Goal: Task Accomplishment & Management: Manage account settings

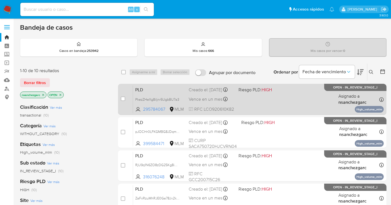
click at [214, 99] on div "PLD PkezZHeXg8iIjnr5UgbBU7a3 295784067 MLM Riesgo PLD: HIGH Creado el: 12/09/20…" at bounding box center [258, 99] width 250 height 28
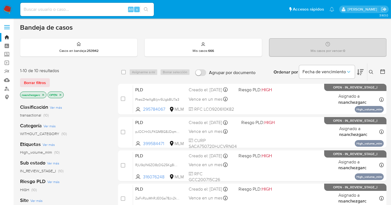
click at [370, 73] on icon at bounding box center [371, 72] width 4 height 4
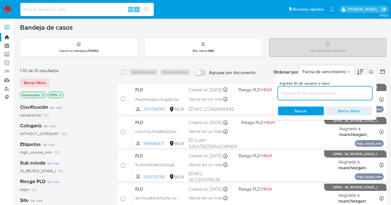
click at [309, 95] on input at bounding box center [325, 93] width 94 height 7
type input "303244448"
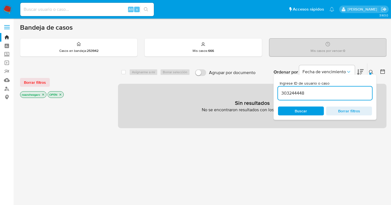
click at [44, 95] on icon "close-filter" at bounding box center [42, 94] width 3 height 3
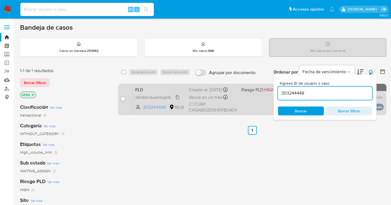
click at [176, 100] on span "XBOBGYi6ceVKZrgE4EQhUJjg" at bounding box center [158, 97] width 47 height 6
drag, startPoint x: 123, startPoint y: 96, endPoint x: 130, endPoint y: 92, distance: 8.2
click at [123, 96] on div "case-item-checkbox" at bounding box center [123, 99] width 4 height 6
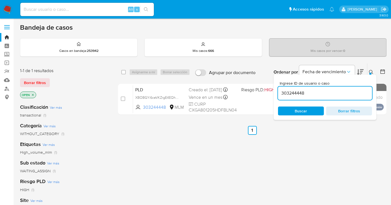
click at [141, 69] on div "Asignarme a mí Borrar selección" at bounding box center [160, 72] width 63 height 7
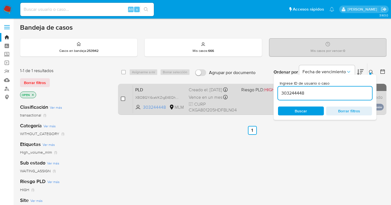
click at [123, 98] on input "checkbox" at bounding box center [123, 99] width 4 height 4
checkbox input "true"
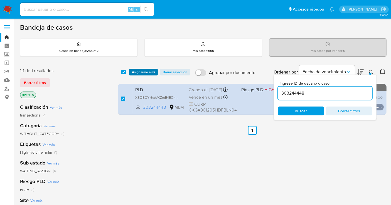
click at [137, 71] on span "Asignarme a mí" at bounding box center [143, 73] width 23 height 6
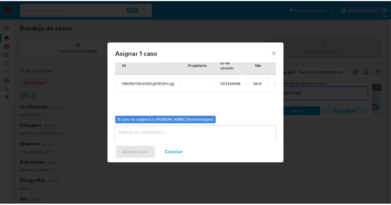
scroll to position [28, 0]
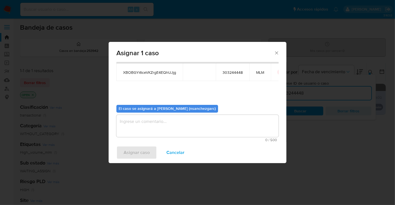
drag, startPoint x: 135, startPoint y: 120, endPoint x: 133, endPoint y: 125, distance: 5.5
click at [133, 132] on textarea "assign-modal" at bounding box center [197, 126] width 162 height 22
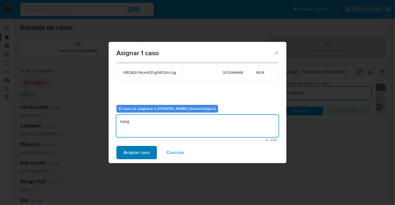
type textarea "nesg"
click at [132, 151] on span "Asignar caso" at bounding box center [137, 153] width 26 height 12
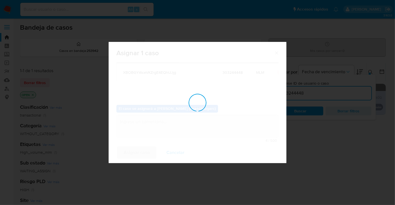
checkbox input "false"
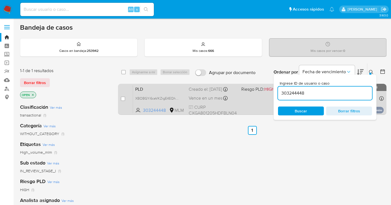
click at [195, 92] on div "Creado el: 12/09/2025 Creado el: 12/09/2025 02:12:08" at bounding box center [212, 89] width 48 height 6
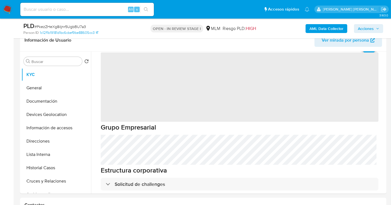
scroll to position [62, 0]
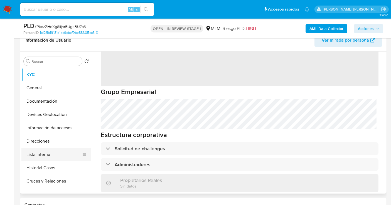
select select "10"
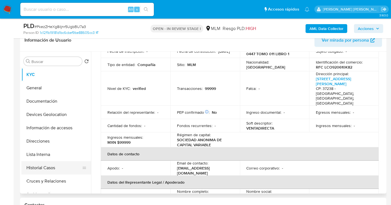
click at [39, 168] on button "Historial Casos" at bounding box center [53, 168] width 65 height 13
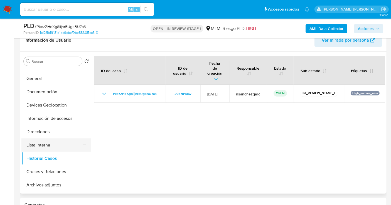
scroll to position [0, 0]
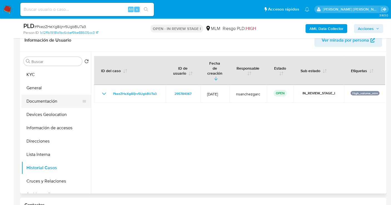
click at [51, 95] on button "Documentación" at bounding box center [53, 101] width 65 height 13
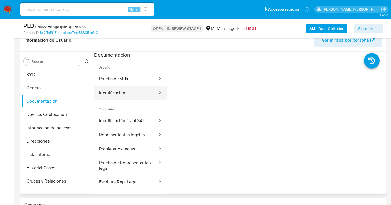
click at [117, 96] on button "Identificación" at bounding box center [126, 93] width 64 height 14
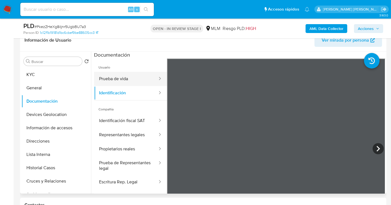
click at [117, 81] on button "Prueba de vida" at bounding box center [126, 79] width 64 height 14
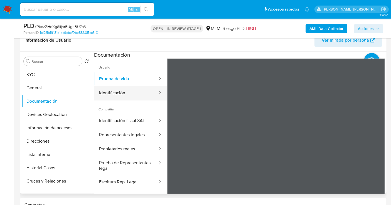
click at [117, 97] on button "Identificación" at bounding box center [126, 93] width 64 height 14
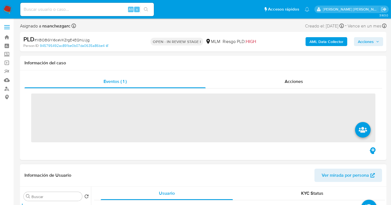
select select "10"
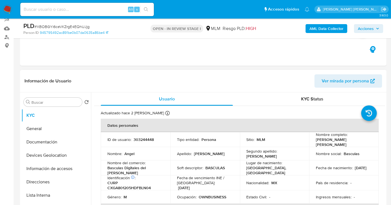
scroll to position [62, 0]
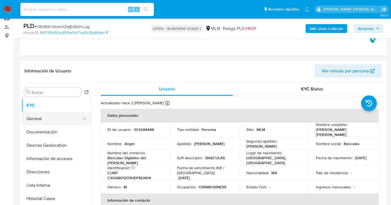
click at [36, 119] on button "General" at bounding box center [53, 118] width 65 height 13
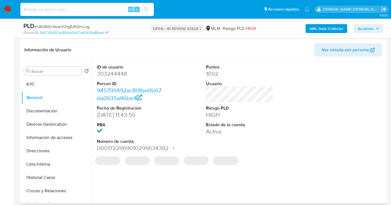
scroll to position [93, 0]
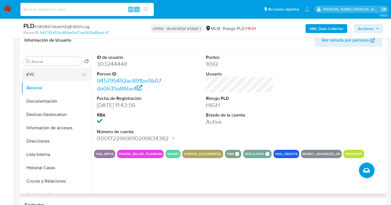
click at [48, 74] on button "KYC" at bounding box center [53, 74] width 65 height 13
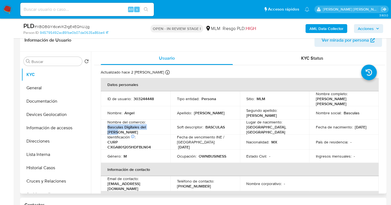
drag, startPoint x: 144, startPoint y: 128, endPoint x: 106, endPoint y: 125, distance: 37.9
click at [106, 125] on td "Nombre del comercio : Basculas Digitales del Valle" at bounding box center [136, 127] width 70 height 15
copy p "Basculas Digitales del Valle"
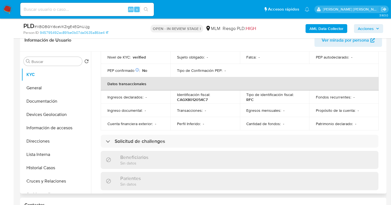
scroll to position [123, 0]
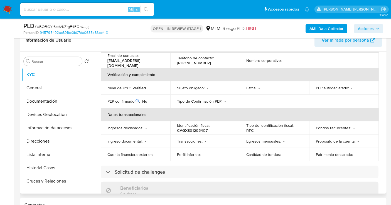
drag, startPoint x: 385, startPoint y: 96, endPoint x: 385, endPoint y: 101, distance: 5.0
click at [385, 101] on div "Buscar Volver al orden por defecto KYC General Documentación Devices Geolocatio…" at bounding box center [203, 123] width 366 height 142
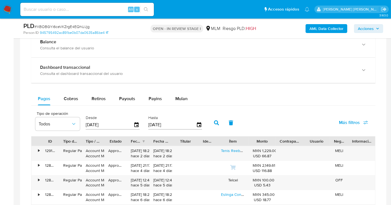
scroll to position [371, 0]
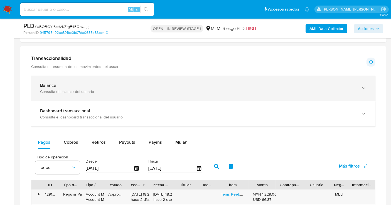
click at [56, 89] on div "Consulta el balance del usuario" at bounding box center [197, 91] width 315 height 5
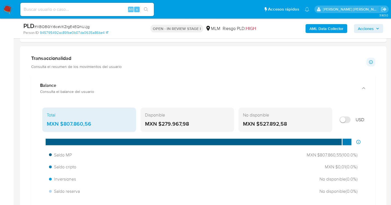
click at [90, 123] on div "MXN $807.860,56" at bounding box center [89, 124] width 85 height 7
click at [74, 129] on div "Total MXN $807.860,56" at bounding box center [89, 120] width 94 height 24
drag, startPoint x: 94, startPoint y: 122, endPoint x: 63, endPoint y: 124, distance: 30.9
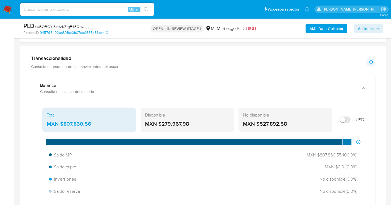
click at [63, 124] on div "MXN $807.860,56" at bounding box center [89, 124] width 85 height 7
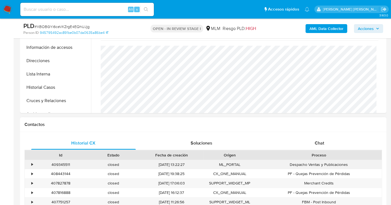
scroll to position [123, 0]
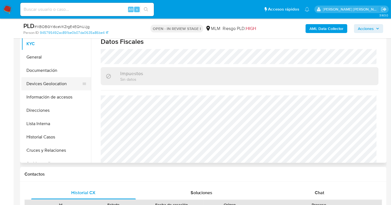
click at [52, 84] on button "Devices Geolocation" at bounding box center [53, 83] width 65 height 13
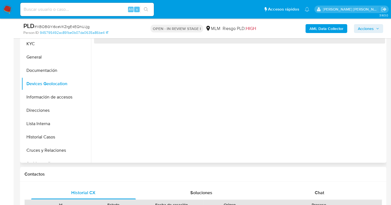
scroll to position [93, 0]
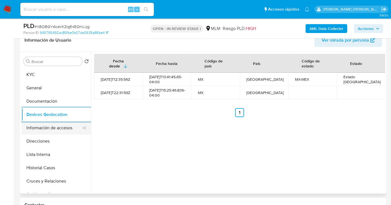
click at [51, 126] on button "Información de accesos" at bounding box center [53, 127] width 65 height 13
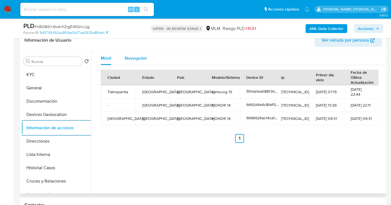
click at [140, 55] on span "Navegador" at bounding box center [136, 58] width 22 height 6
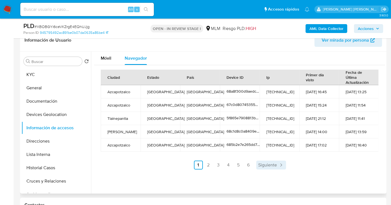
click at [264, 164] on span "Siguiente" at bounding box center [267, 165] width 19 height 4
click at [287, 164] on span "Siguiente" at bounding box center [282, 165] width 19 height 4
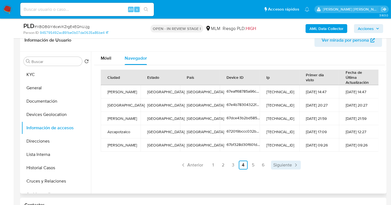
click at [287, 164] on span "Siguiente" at bounding box center [282, 165] width 19 height 4
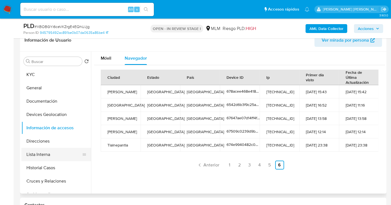
click at [39, 152] on button "Lista Interna" at bounding box center [53, 154] width 65 height 13
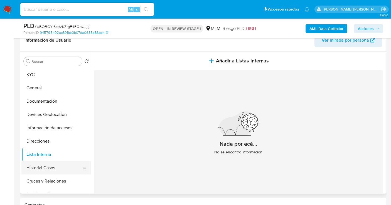
click at [59, 167] on button "Historial Casos" at bounding box center [53, 168] width 65 height 13
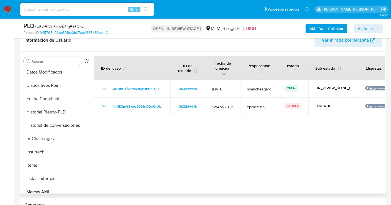
scroll to position [275, 0]
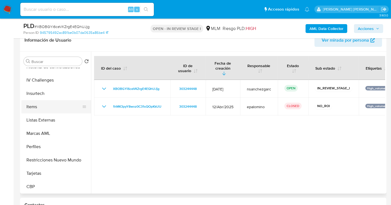
click at [45, 106] on button "Items" at bounding box center [53, 106] width 65 height 13
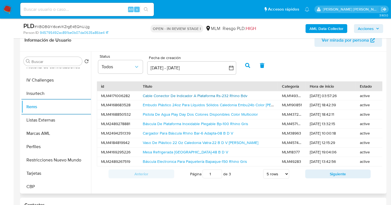
click at [166, 97] on link "Cable Conector De Indicador A Plataforma Rs-232 Rhino Bdv" at bounding box center [195, 96] width 105 height 6
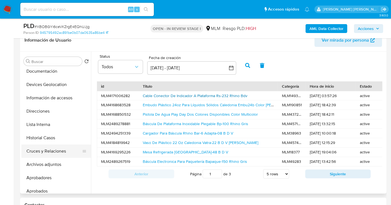
scroll to position [28, 0]
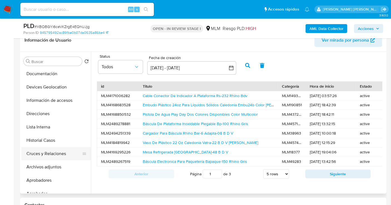
click at [45, 85] on button "Devices Geolocation" at bounding box center [56, 87] width 70 height 13
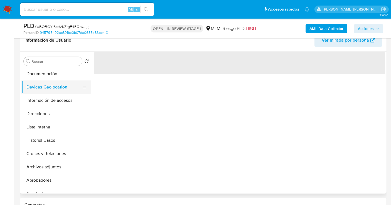
scroll to position [0, 0]
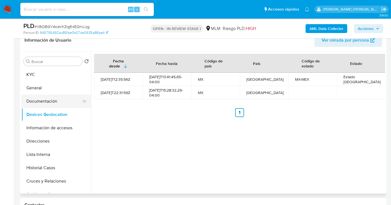
click at [37, 98] on button "Documentación" at bounding box center [53, 101] width 65 height 13
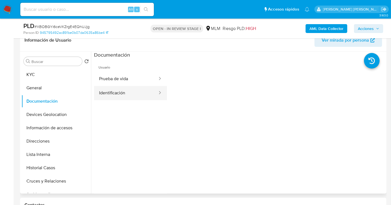
click at [124, 91] on button "Identificación" at bounding box center [126, 93] width 64 height 14
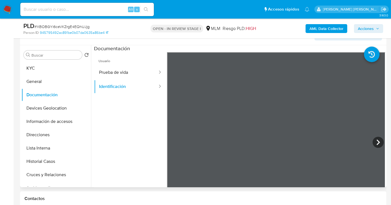
scroll to position [62, 0]
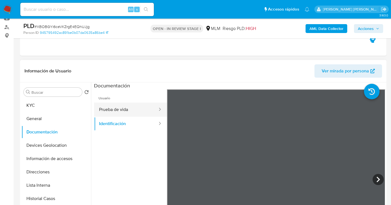
click at [117, 109] on button "Prueba de vida" at bounding box center [126, 110] width 64 height 14
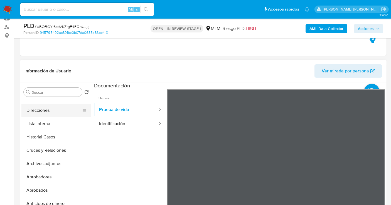
click at [43, 111] on button "Direcciones" at bounding box center [53, 110] width 65 height 13
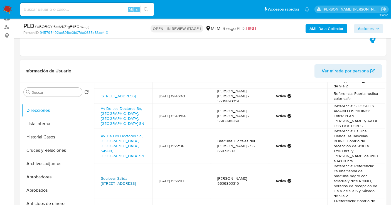
click at [113, 176] on link "Boulevar Salida A Irapuato 630, Cueramaro, Guanajuato, 36960, Mexico 630" at bounding box center [118, 181] width 35 height 11
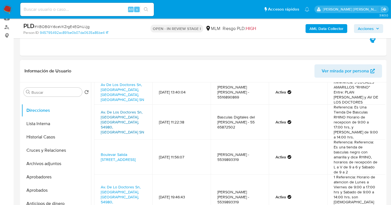
click at [119, 112] on link "Av. De Los Doctores Sn, Tultepec, Estado De México, 54980, Mexico SN" at bounding box center [122, 123] width 43 height 26
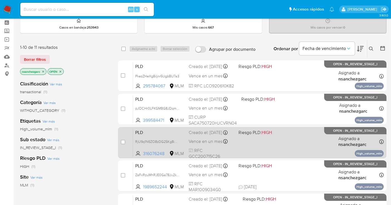
scroll to position [31, 0]
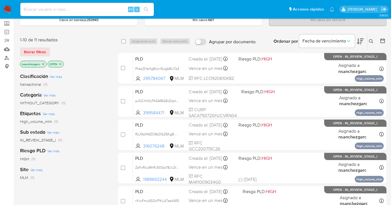
click at [369, 39] on icon at bounding box center [371, 41] width 4 height 4
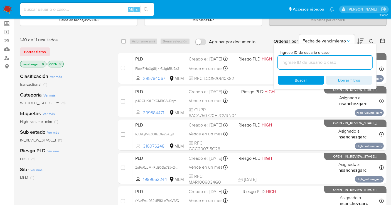
click at [304, 59] on input at bounding box center [325, 62] width 94 height 7
type input "574139330"
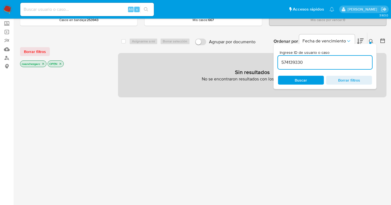
click at [44, 63] on icon "close-filter" at bounding box center [43, 64] width 2 height 2
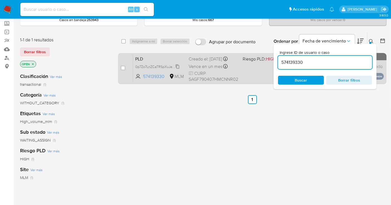
click at [179, 67] on span "0p7Zo7LnZCaTRSpXuJeKeubt" at bounding box center [158, 66] width 46 height 6
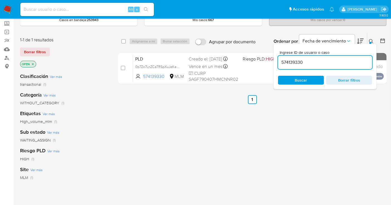
click at [7, 9] on img at bounding box center [7, 9] width 9 height 9
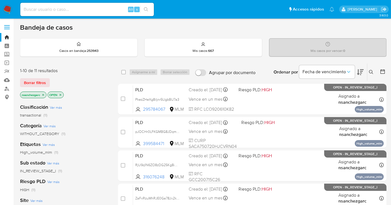
click at [43, 95] on icon "close-filter" at bounding box center [43, 95] width 2 height 2
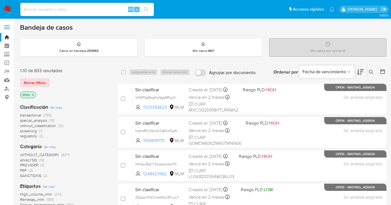
click at [45, 126] on span "without_classification" at bounding box center [38, 126] width 36 height 6
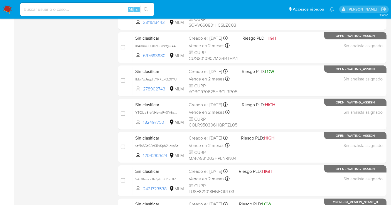
scroll to position [216, 0]
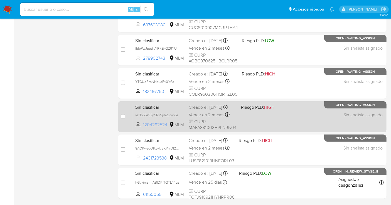
drag, startPoint x: 168, startPoint y: 129, endPoint x: 142, endPoint y: 129, distance: 25.6
click at [142, 128] on span "1204292524 MLM" at bounding box center [159, 125] width 49 height 6
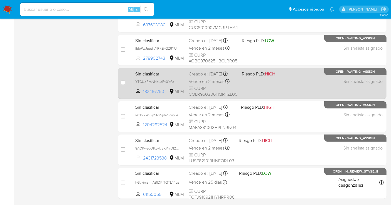
drag, startPoint x: 167, startPoint y: 95, endPoint x: 142, endPoint y: 97, distance: 24.9
click at [142, 95] on span "182497750 MLM" at bounding box center [159, 92] width 49 height 6
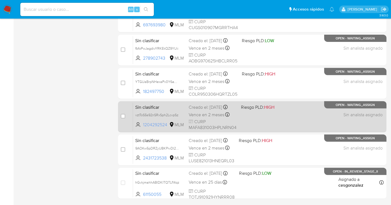
drag, startPoint x: 168, startPoint y: 126, endPoint x: 143, endPoint y: 126, distance: 25.3
click at [143, 126] on span "1204292524 MLM" at bounding box center [159, 125] width 49 height 6
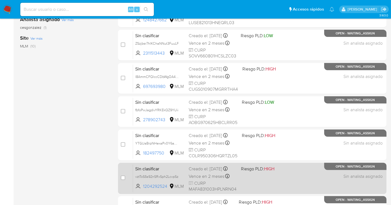
scroll to position [31, 0]
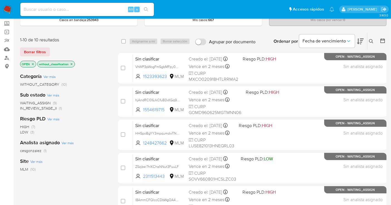
click at [372, 39] on icon at bounding box center [371, 41] width 4 height 4
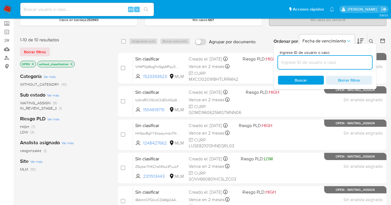
click at [296, 64] on input at bounding box center [325, 62] width 94 height 7
type input "2558533068"
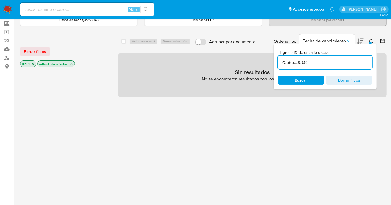
click at [33, 62] on icon "close-filter" at bounding box center [32, 63] width 3 height 3
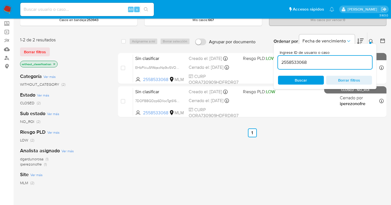
click at [6, 5] on img at bounding box center [7, 9] width 9 height 9
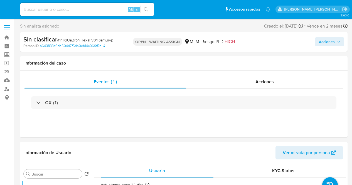
select select "10"
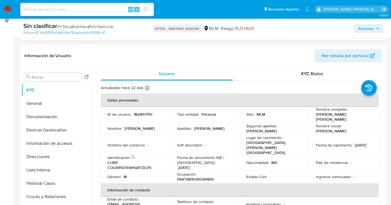
scroll to position [93, 0]
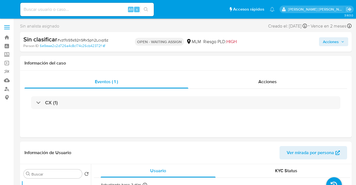
select select "10"
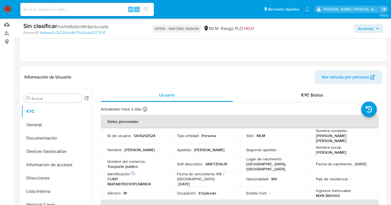
scroll to position [93, 0]
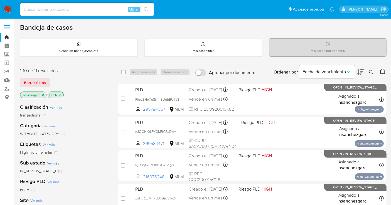
click at [7, 10] on img at bounding box center [7, 9] width 9 height 9
click at [43, 96] on icon "close-filter" at bounding box center [42, 94] width 3 height 3
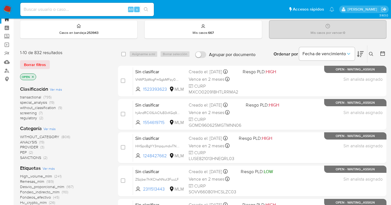
scroll to position [31, 0]
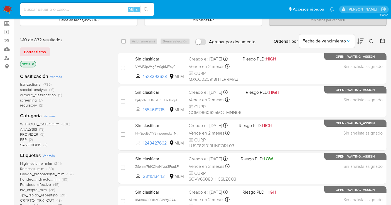
click at [372, 39] on icon at bounding box center [371, 41] width 4 height 4
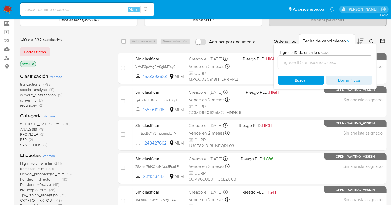
click at [287, 65] on input at bounding box center [325, 62] width 94 height 7
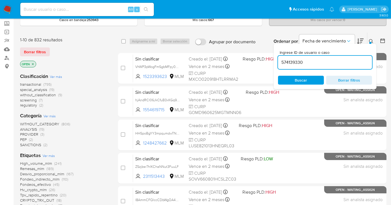
type input "574139330"
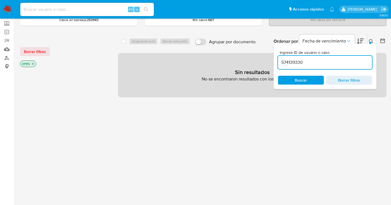
click at [297, 78] on span "Buscar" at bounding box center [301, 80] width 12 height 9
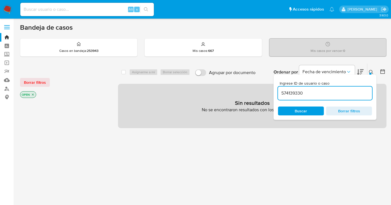
click at [5, 9] on img at bounding box center [7, 9] width 9 height 9
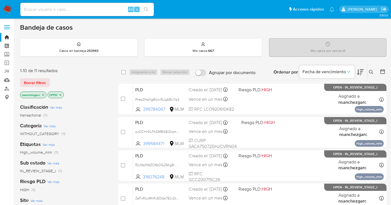
click at [368, 72] on button at bounding box center [371, 72] width 9 height 7
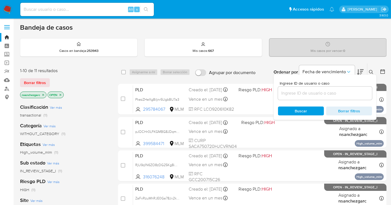
click at [301, 92] on input at bounding box center [325, 93] width 94 height 7
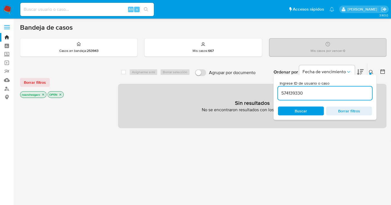
click at [44, 95] on icon "close-filter" at bounding box center [42, 94] width 3 height 3
click at [306, 91] on input "574139330" at bounding box center [325, 93] width 94 height 7
type input "574139330"
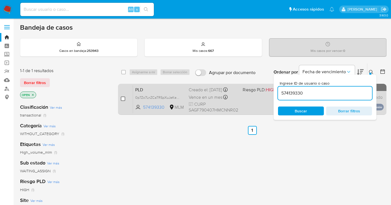
click at [123, 97] on input "checkbox" at bounding box center [123, 99] width 4 height 4
checkbox input "true"
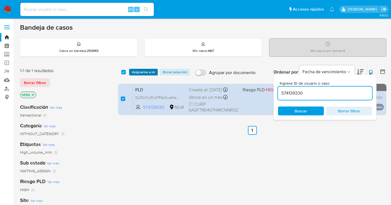
click at [136, 70] on span "Asignarme a mí" at bounding box center [143, 73] width 23 height 6
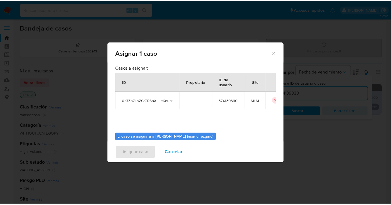
scroll to position [28, 0]
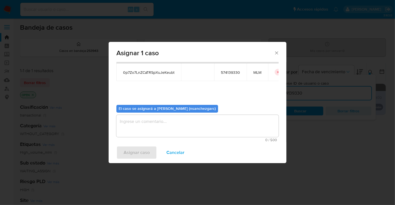
click at [131, 124] on textarea "assign-modal" at bounding box center [197, 126] width 162 height 22
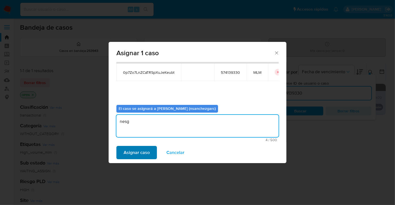
type textarea "nesg"
click at [139, 153] on span "Asignar caso" at bounding box center [137, 153] width 26 height 12
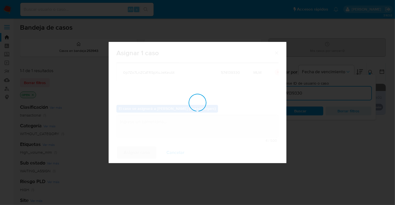
checkbox input "false"
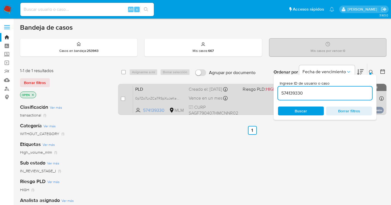
click at [195, 96] on span "Vence en un mes" at bounding box center [205, 98] width 34 height 6
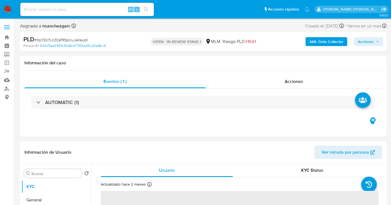
select select "10"
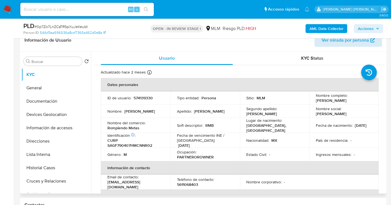
scroll to position [31, 0]
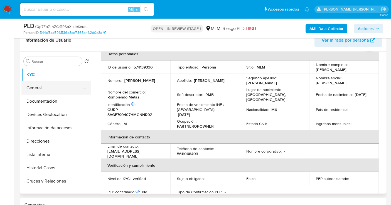
click at [35, 88] on button "General" at bounding box center [53, 87] width 65 height 13
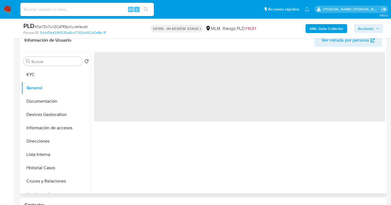
scroll to position [0, 0]
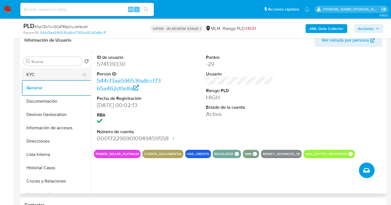
click at [28, 71] on button "KYC" at bounding box center [53, 74] width 65 height 13
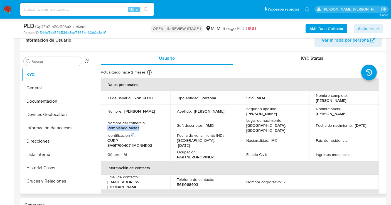
drag, startPoint x: 144, startPoint y: 128, endPoint x: 105, endPoint y: 129, distance: 39.2
click at [105, 129] on td "Nombre del comercio : Rompiendo Metas" at bounding box center [136, 125] width 70 height 15
copy p "Rompiendo Metas"
click at [56, 99] on button "Documentación" at bounding box center [53, 101] width 65 height 13
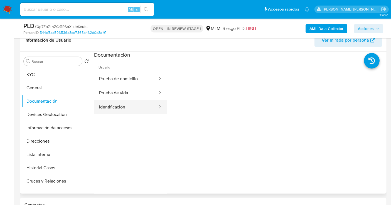
click at [127, 106] on button "Identificación" at bounding box center [126, 107] width 64 height 14
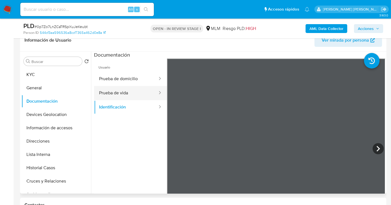
click at [116, 94] on button "Prueba de vida" at bounding box center [126, 93] width 64 height 14
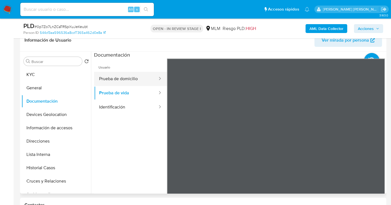
click at [115, 77] on button "Prueba de domicilio" at bounding box center [126, 79] width 64 height 14
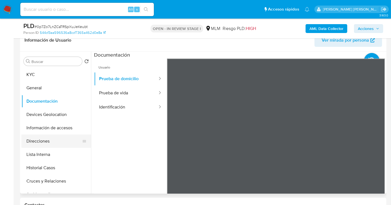
click at [42, 140] on button "Direcciones" at bounding box center [53, 141] width 65 height 13
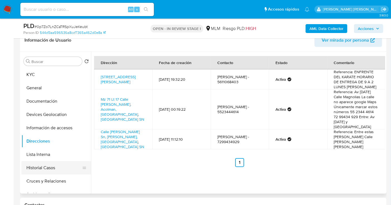
click at [40, 171] on button "Historial Casos" at bounding box center [53, 168] width 65 height 13
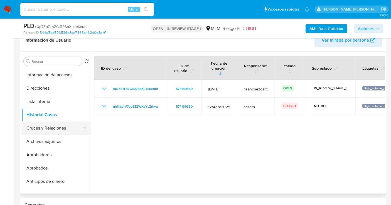
scroll to position [62, 0]
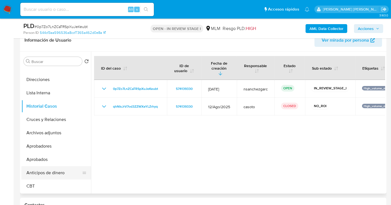
click at [50, 175] on button "Anticipos de dinero" at bounding box center [53, 173] width 65 height 13
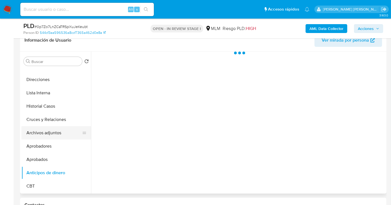
click at [55, 133] on button "Archivos adjuntos" at bounding box center [53, 132] width 65 height 13
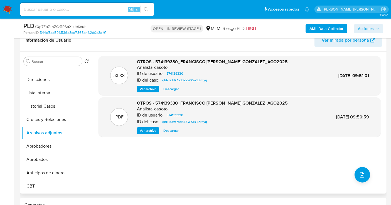
click at [146, 132] on span "Ver archivo" at bounding box center [148, 131] width 17 height 6
click at [148, 133] on span "Ver archivo" at bounding box center [148, 131] width 17 height 6
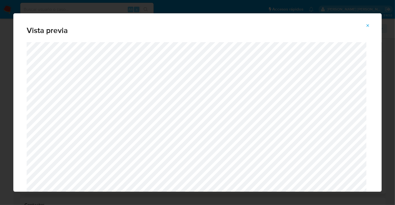
click at [367, 26] on icon "Attachment preview" at bounding box center [368, 25] width 4 height 4
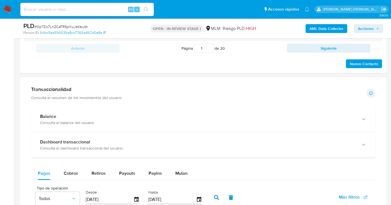
scroll to position [340, 0]
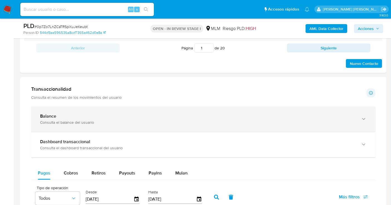
click at [113, 124] on div "Balance Consulta el balance del usuario" at bounding box center [203, 119] width 344 height 25
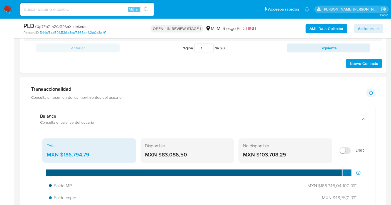
scroll to position [371, 0]
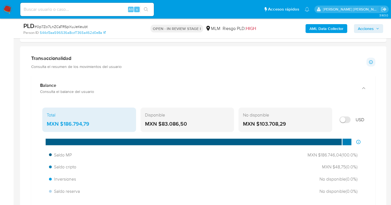
click at [74, 122] on div "MXN $186.794,79" at bounding box center [89, 124] width 85 height 7
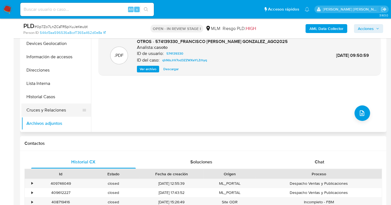
scroll to position [0, 0]
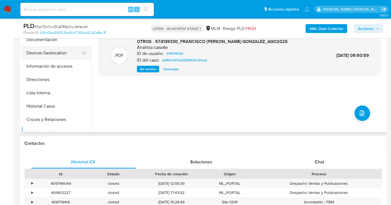
click at [52, 52] on button "Devices Geolocation" at bounding box center [53, 52] width 65 height 13
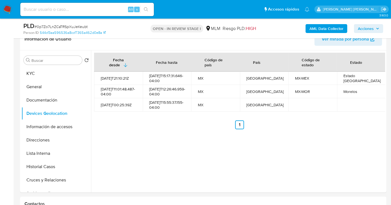
scroll to position [93, 0]
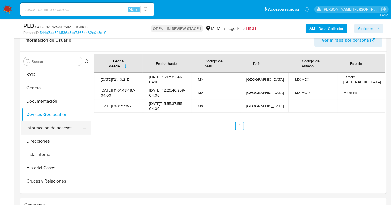
click at [43, 125] on button "Información de accesos" at bounding box center [53, 127] width 65 height 13
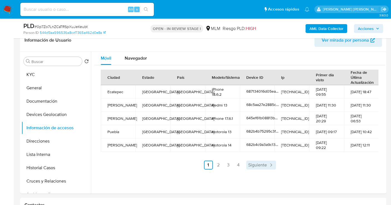
click at [263, 168] on span "Siguiente" at bounding box center [257, 165] width 19 height 4
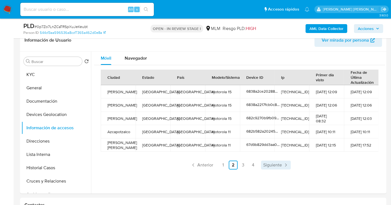
click at [274, 168] on span "Siguiente" at bounding box center [272, 165] width 19 height 4
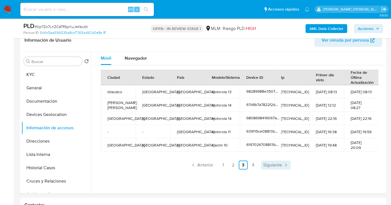
click at [274, 163] on span "Siguiente" at bounding box center [272, 165] width 19 height 4
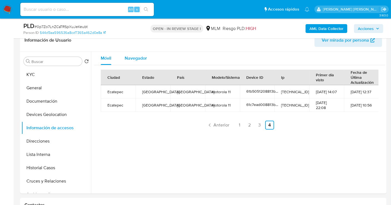
click at [132, 58] on span "Navegador" at bounding box center [136, 58] width 22 height 6
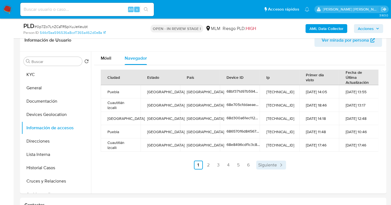
click at [271, 166] on span "Siguiente" at bounding box center [267, 165] width 19 height 4
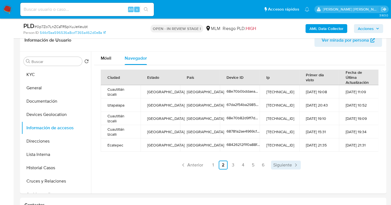
click at [277, 163] on span "Siguiente" at bounding box center [282, 165] width 19 height 4
click at [293, 163] on icon "Paginación" at bounding box center [296, 166] width 6 height 6
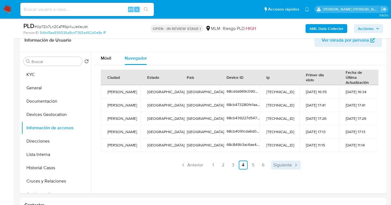
click at [290, 164] on span "Siguiente" at bounding box center [282, 165] width 19 height 4
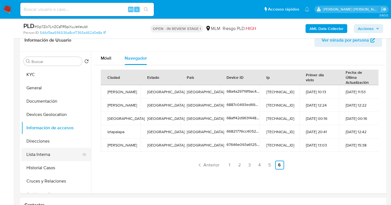
click at [44, 152] on button "Lista Interna" at bounding box center [53, 154] width 65 height 13
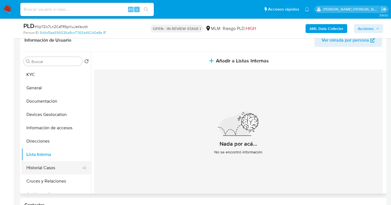
click at [56, 169] on button "Historial Casos" at bounding box center [53, 168] width 65 height 13
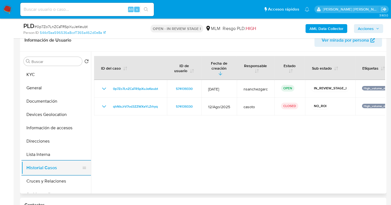
scroll to position [62, 0]
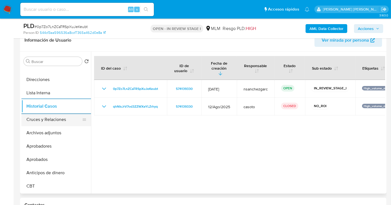
click at [44, 120] on button "Cruces y Relaciones" at bounding box center [53, 119] width 65 height 13
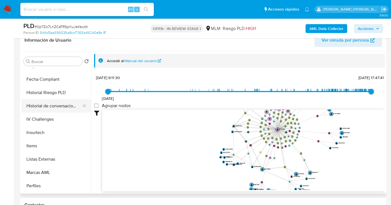
scroll to position [275, 0]
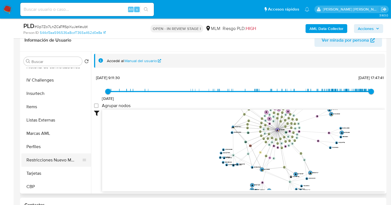
click at [55, 156] on button "Restricciones Nuevo Mundo" at bounding box center [53, 160] width 65 height 13
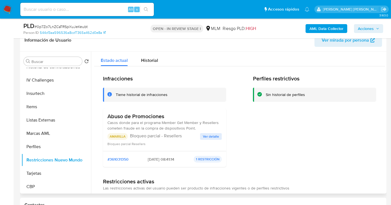
click at [207, 137] on span "Ver detalle" at bounding box center [211, 137] width 16 height 6
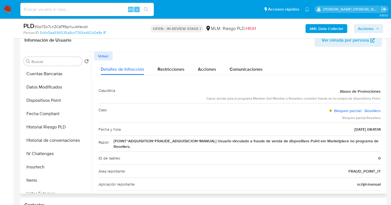
scroll to position [213, 0]
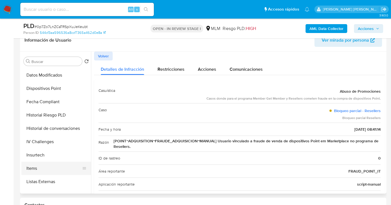
click at [36, 167] on button "Items" at bounding box center [53, 168] width 65 height 13
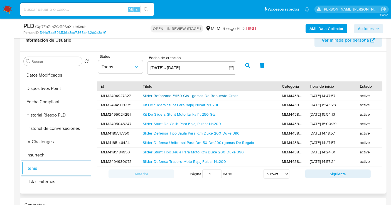
click at [178, 94] on link "Slider Reforzado Ft150 Gts +gomas De Repuesto Gratis" at bounding box center [191, 96] width 96 height 6
click at [165, 141] on link "Slider Defensa Unibersal Para Dm150 Dm200+gomas De Regalo" at bounding box center [198, 143] width 111 height 6
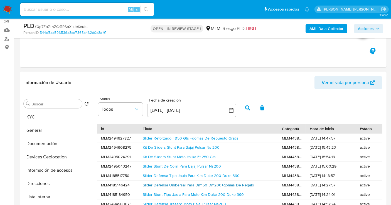
scroll to position [31, 0]
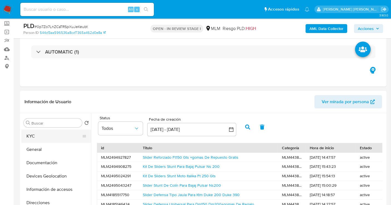
click at [35, 140] on button "KYC" at bounding box center [53, 136] width 65 height 13
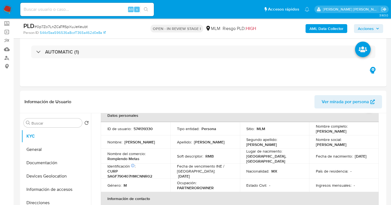
scroll to position [93, 0]
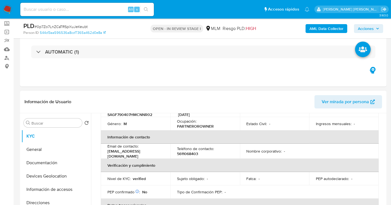
click at [190, 154] on p "5611068403" at bounding box center [187, 154] width 21 height 5
copy p "5611068403"
drag, startPoint x: 160, startPoint y: 153, endPoint x: 106, endPoint y: 157, distance: 54.9
click at [106, 157] on td "Email de contacto : manu1979sanchez@gmail.com" at bounding box center [136, 151] width 70 height 15
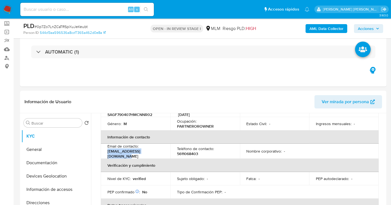
copy p "[EMAIL_ADDRESS][DOMAIN_NAME]"
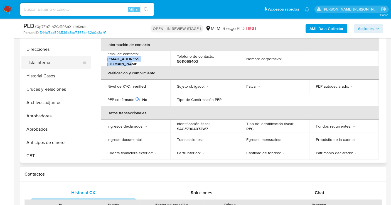
scroll to position [62, 0]
click at [41, 103] on button "Archivos adjuntos" at bounding box center [53, 102] width 65 height 13
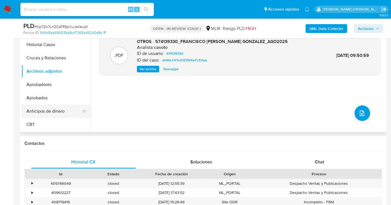
scroll to position [31, 0]
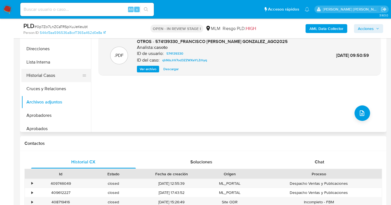
click at [48, 74] on button "Historial Casos" at bounding box center [53, 75] width 65 height 13
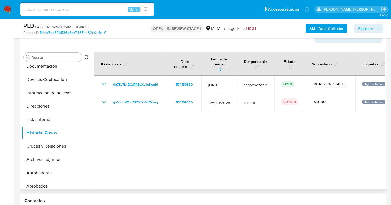
scroll to position [93, 0]
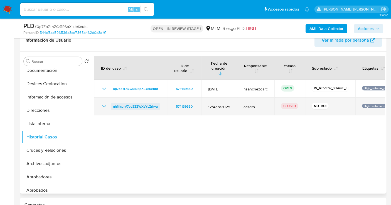
click at [140, 103] on span "qhNIsJrV7od3ZZWXeYLZrhyq" at bounding box center [135, 106] width 45 height 7
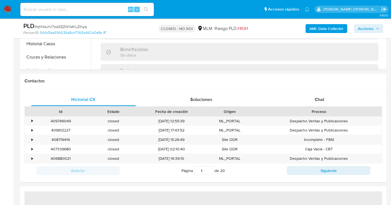
scroll to position [216, 0]
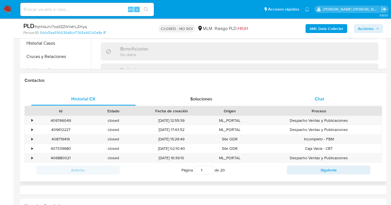
select select "10"
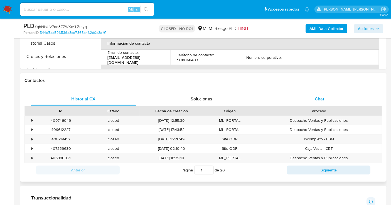
click at [315, 101] on span "Chat" at bounding box center [318, 99] width 9 height 6
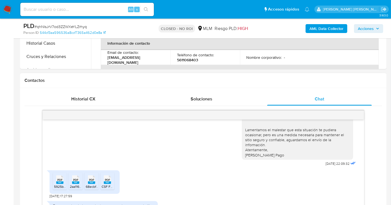
scroll to position [121, 0]
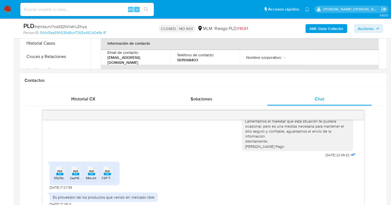
click at [64, 166] on div "PDF PDF" at bounding box center [60, 170] width 12 height 11
